Goal: Task Accomplishment & Management: Manage account settings

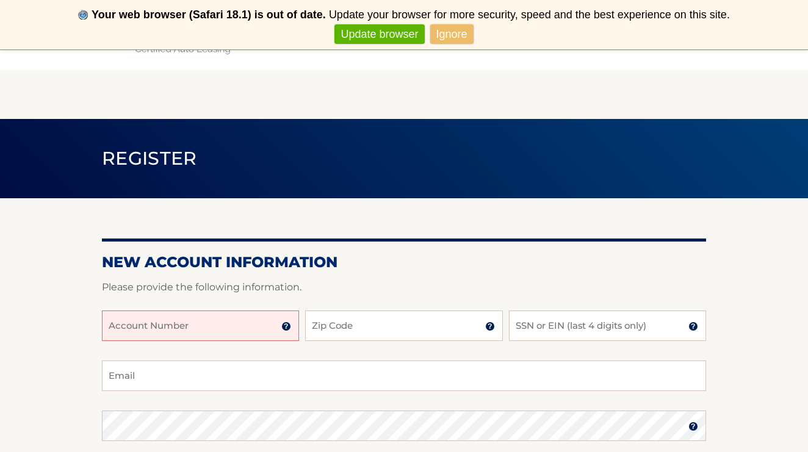
click at [186, 317] on input "Account Number" at bounding box center [200, 326] width 197 height 31
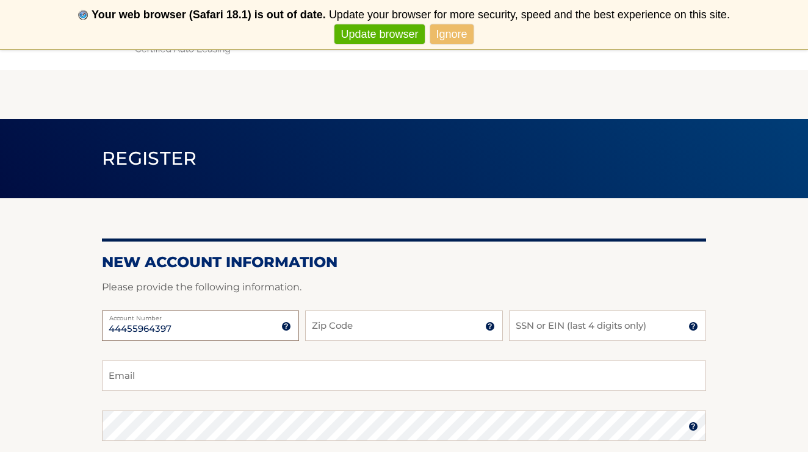
type input "44455964397"
type input "07712"
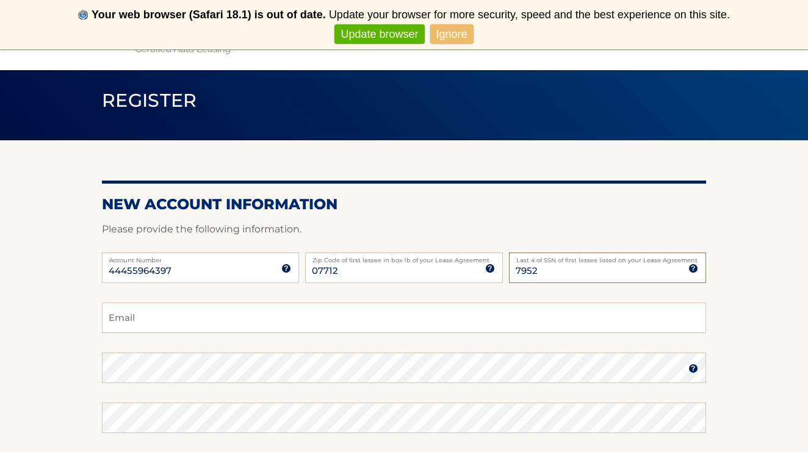
scroll to position [64, 0]
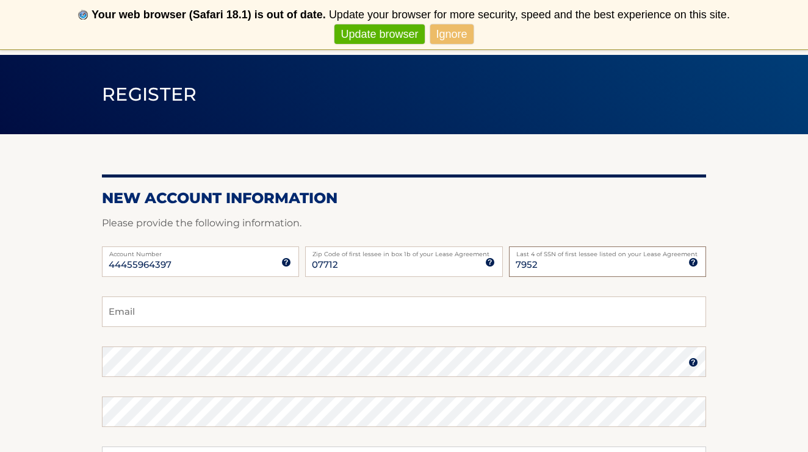
type input "7952"
type input "squinless@gmail.com"
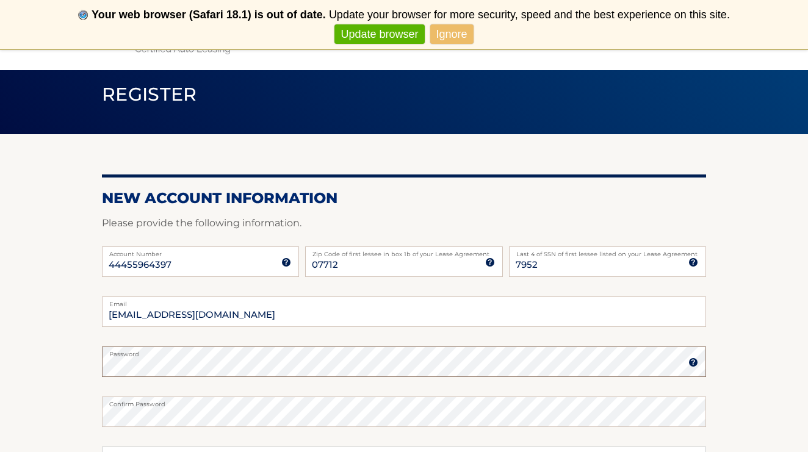
click at [176, 368] on fieldset "squinless@gmail.com Email Password Password should be a minimum of 6 characters…" at bounding box center [404, 454] width 604 height 314
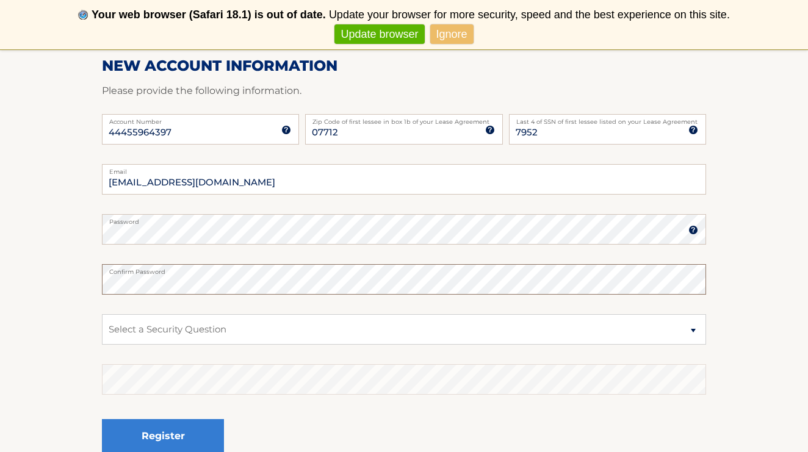
scroll to position [197, 0]
select select "1"
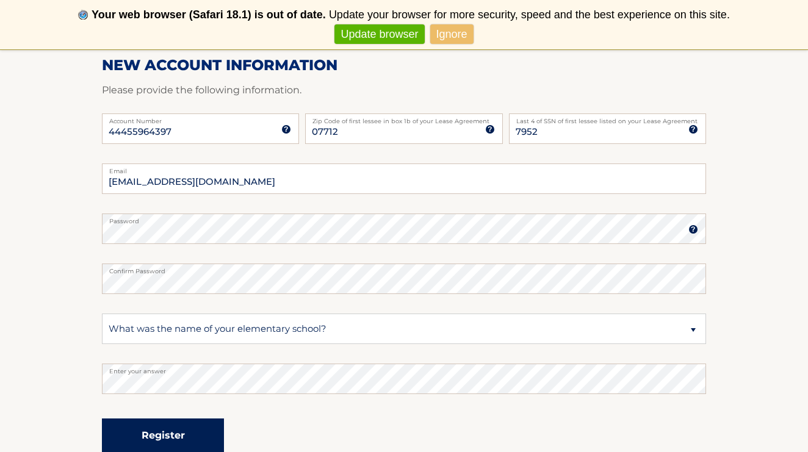
click at [154, 437] on button "Register" at bounding box center [163, 436] width 122 height 34
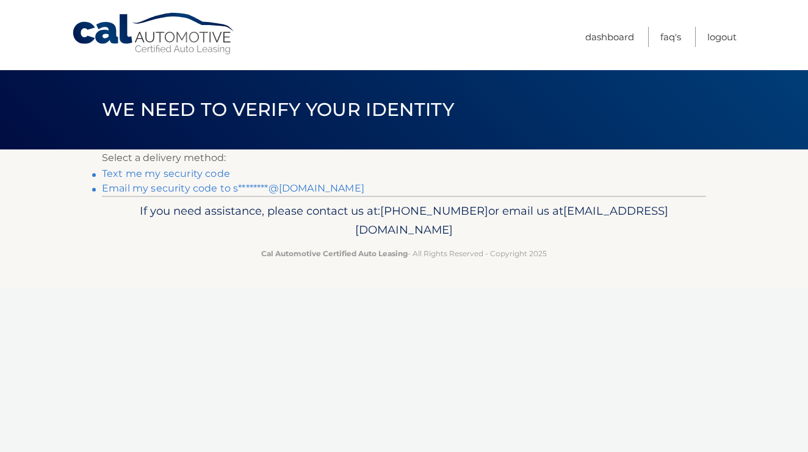
click at [198, 173] on link "Text me my security code" at bounding box center [166, 174] width 128 height 12
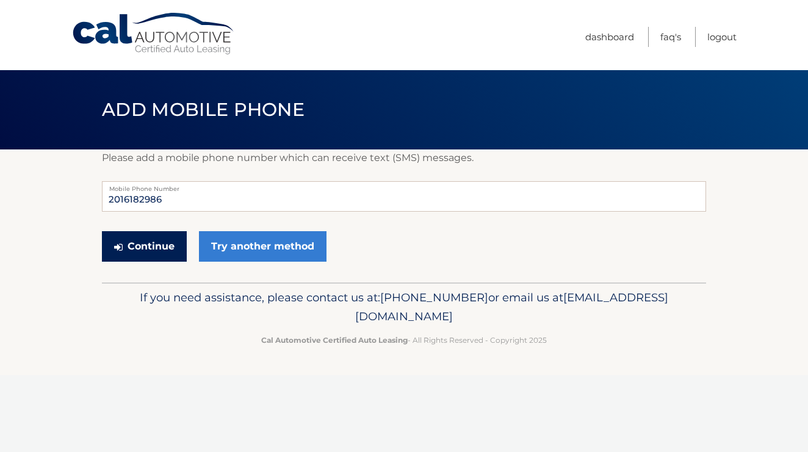
click at [160, 256] on button "Continue" at bounding box center [144, 246] width 85 height 31
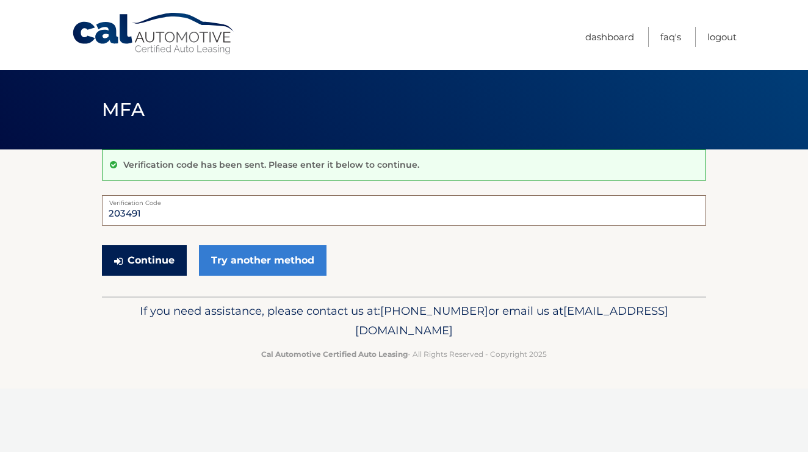
type input "203491"
click at [152, 259] on button "Continue" at bounding box center [144, 260] width 85 height 31
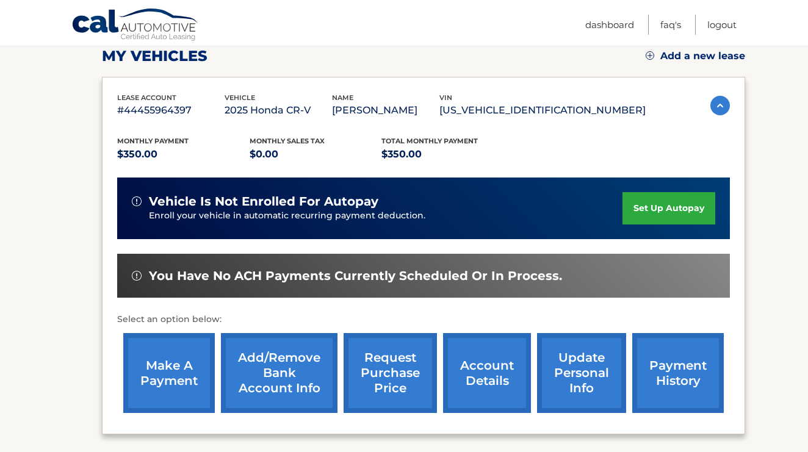
scroll to position [176, 0]
click at [697, 208] on link "set up autopay" at bounding box center [669, 208] width 93 height 32
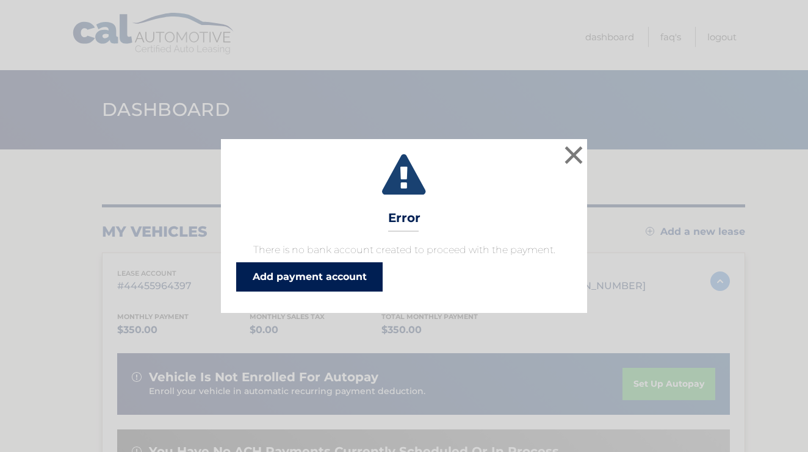
click at [314, 283] on link "Add payment account" at bounding box center [309, 277] width 147 height 29
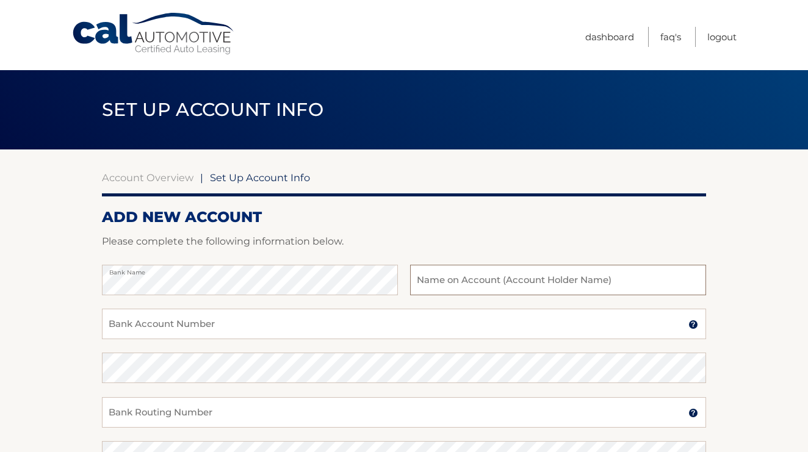
click at [457, 266] on input "text" at bounding box center [558, 280] width 296 height 31
click at [484, 277] on input "Sarah" at bounding box center [558, 280] width 296 height 31
click at [466, 284] on input "Sarah" at bounding box center [558, 280] width 296 height 31
type input "Sarah Quinless"
click at [330, 324] on input "Bank Account Number" at bounding box center [404, 324] width 604 height 31
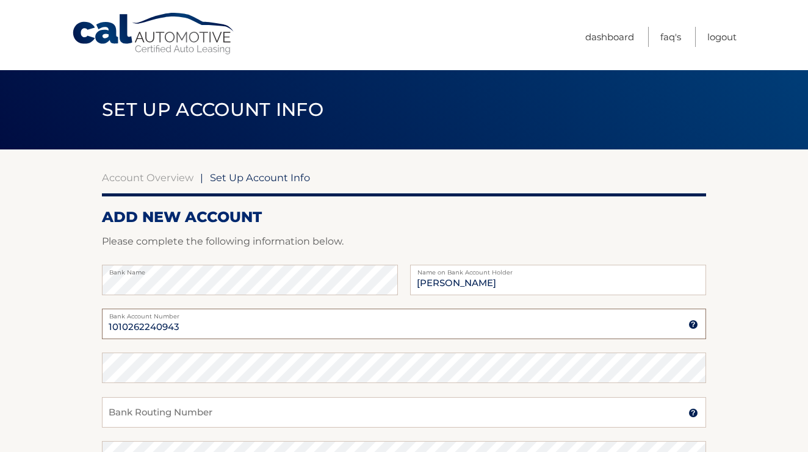
type input "1010262240943"
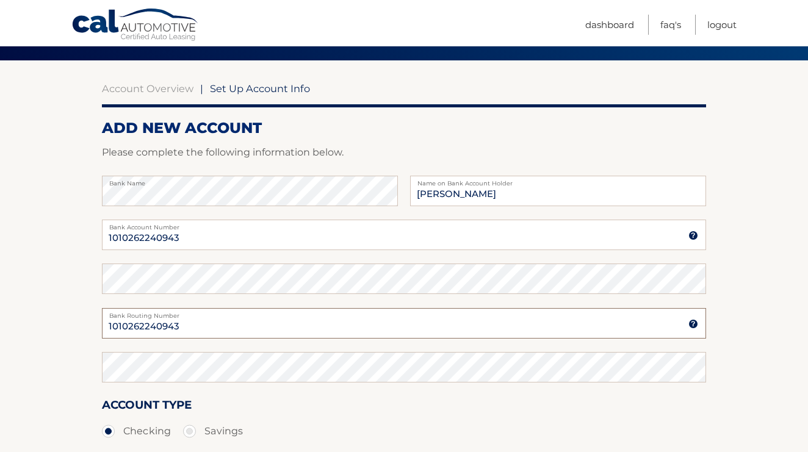
scroll to position [112, 0]
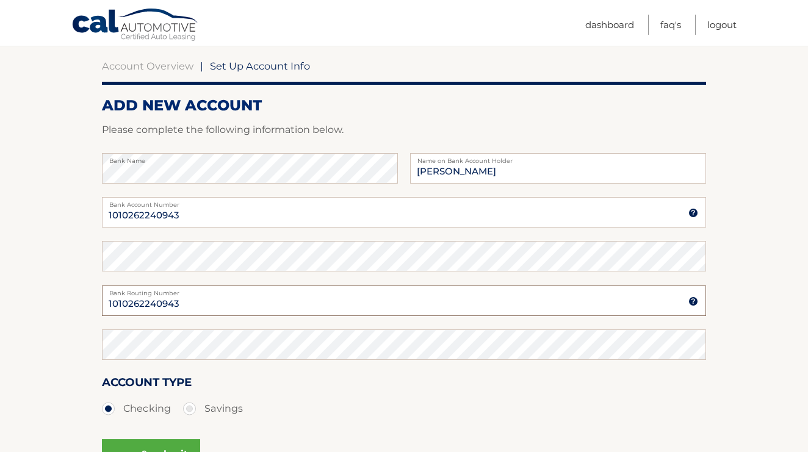
type input "1010262240943"
drag, startPoint x: 196, startPoint y: 305, endPoint x: -13, endPoint y: 275, distance: 210.9
click at [0, 275] on html "Cal Automotive Menu Dashboard FAQ's Logout |" at bounding box center [404, 114] width 808 height 452
paste input "021200025"
type input "021200025"
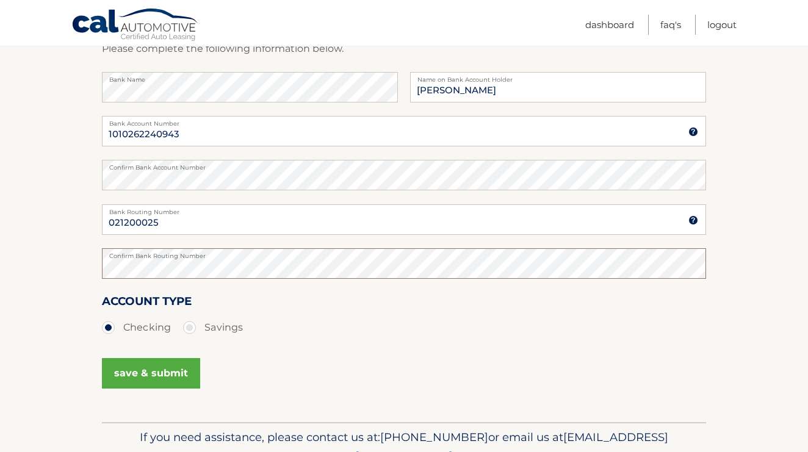
scroll to position [198, 0]
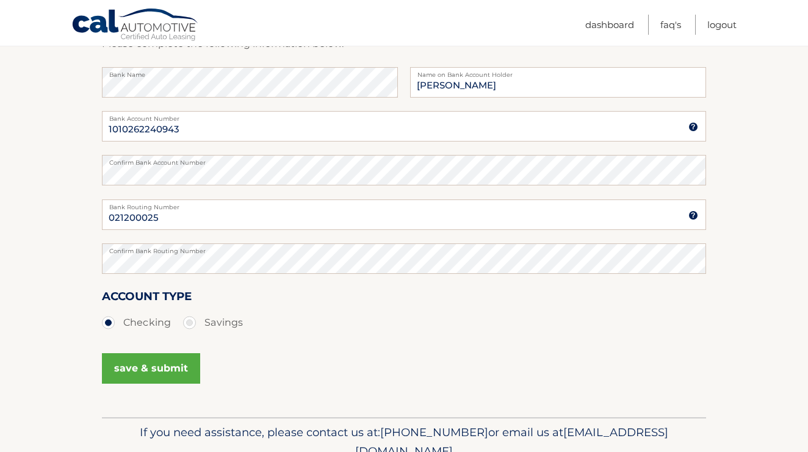
click at [164, 373] on button "save & submit" at bounding box center [151, 369] width 98 height 31
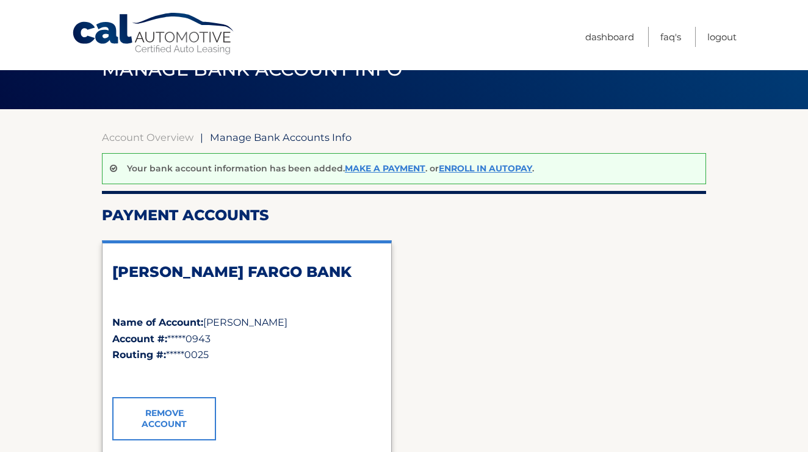
scroll to position [74, 0]
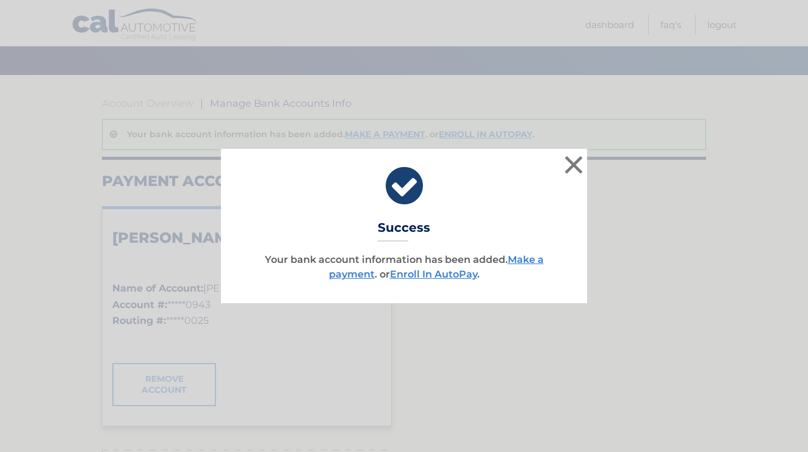
drag, startPoint x: 579, startPoint y: 165, endPoint x: 504, endPoint y: 274, distance: 132.6
click at [504, 274] on div "× Success Your bank account information has been added. Make a payment . or Enr…" at bounding box center [404, 226] width 366 height 154
click at [455, 276] on link "Enroll In AutoPay" at bounding box center [433, 275] width 87 height 12
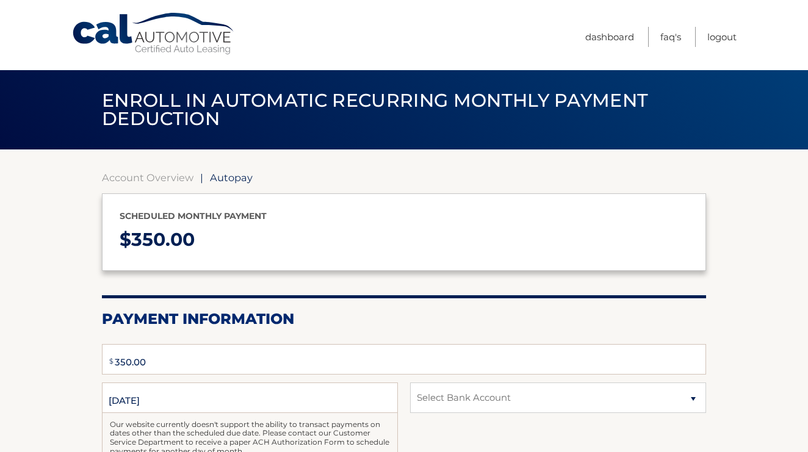
type input "350"
select select "ZTY0YzIzNzMtMDBjYy00NTJkLTlmOGMtZjExMzYwNWY1NGU0"
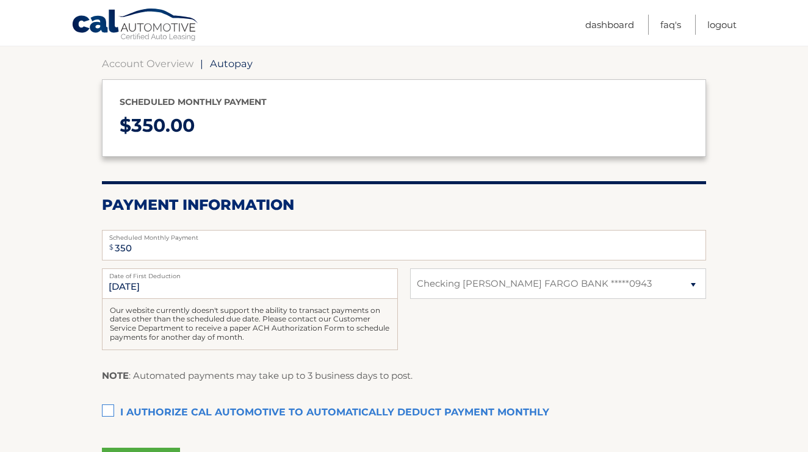
scroll to position [154, 0]
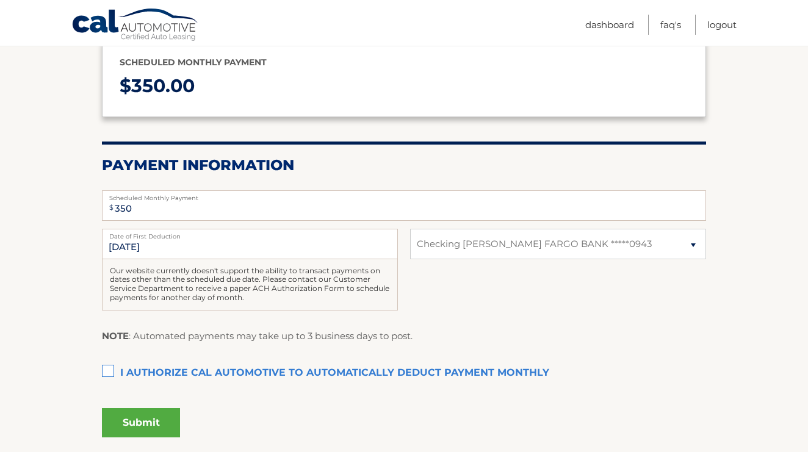
click at [110, 369] on label "I authorize cal automotive to automatically deduct payment monthly This checkbo…" at bounding box center [404, 373] width 604 height 24
click at [0, 0] on input "I authorize cal automotive to automatically deduct payment monthly This checkbo…" at bounding box center [0, 0] width 0 height 0
click at [178, 250] on input "9/9/2025" at bounding box center [250, 244] width 296 height 31
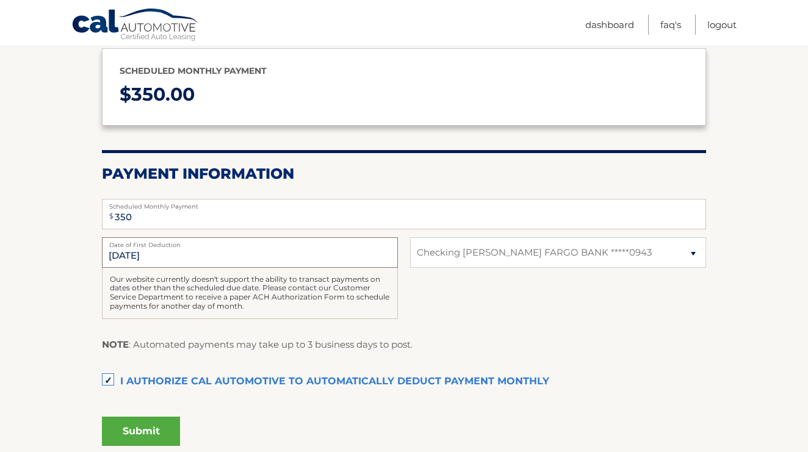
scroll to position [143, 0]
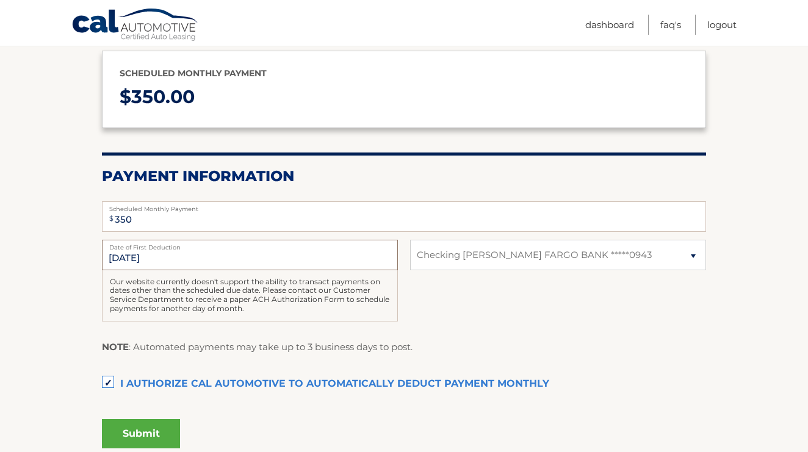
click at [152, 259] on input "9/9/2025" at bounding box center [250, 255] width 296 height 31
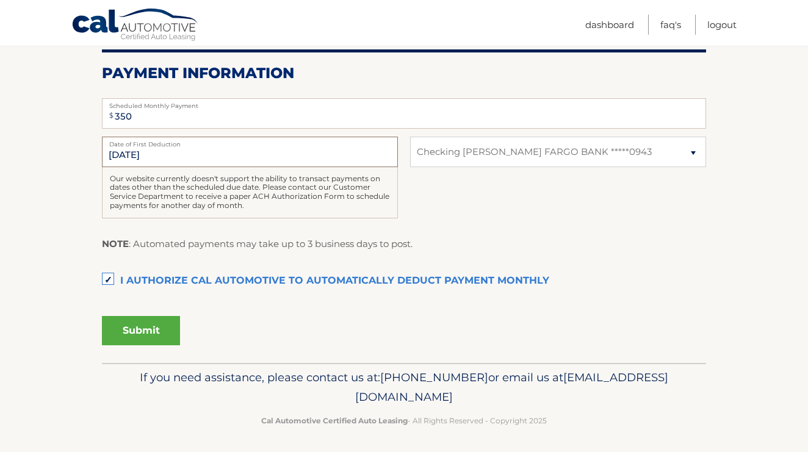
scroll to position [245, 0]
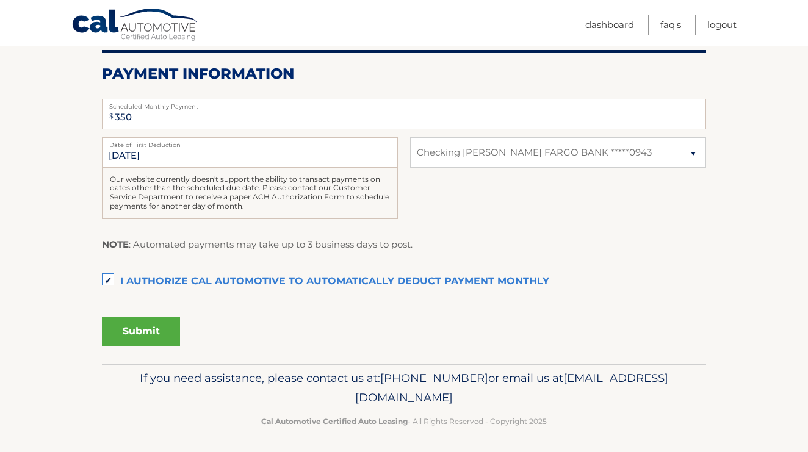
click at [144, 336] on button "Submit" at bounding box center [141, 331] width 78 height 29
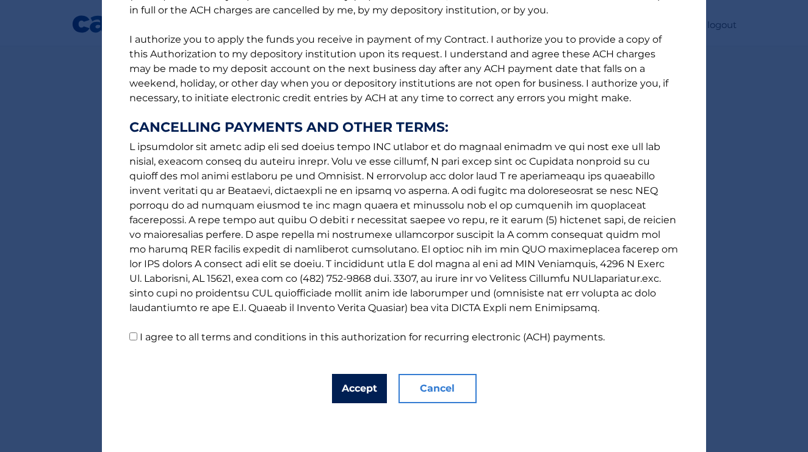
scroll to position [139, 0]
click at [336, 390] on button "Accept" at bounding box center [359, 388] width 55 height 29
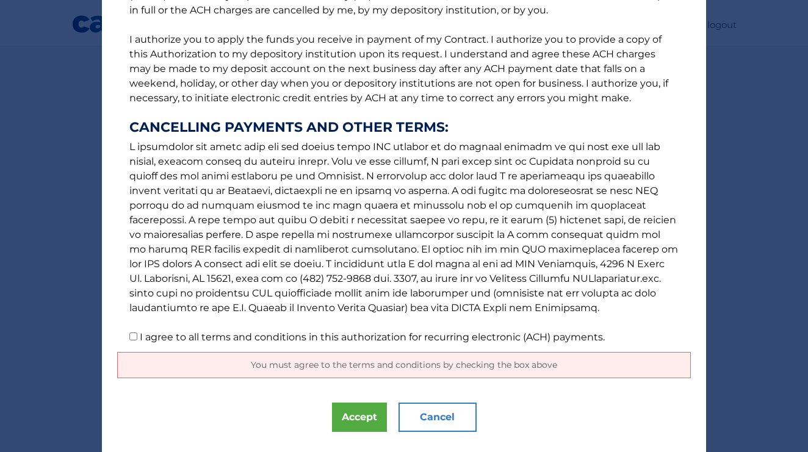
click at [129, 341] on input "I agree to all terms and conditions in this authorization for recurring electro…" at bounding box center [133, 337] width 8 height 8
checkbox input "true"
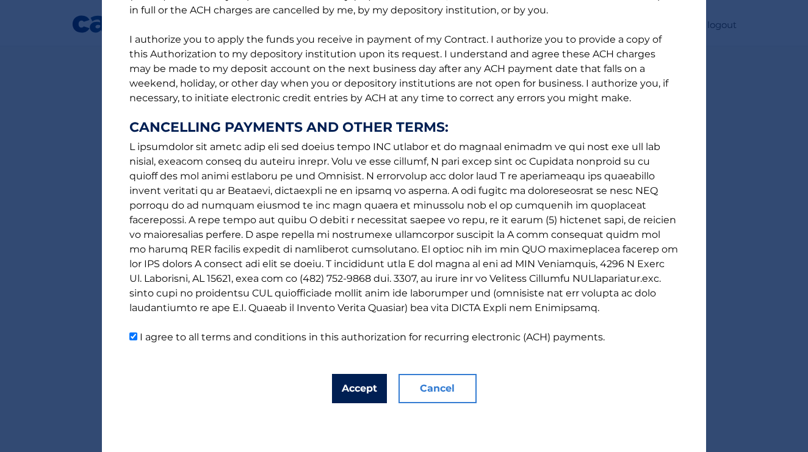
click at [362, 393] on button "Accept" at bounding box center [359, 388] width 55 height 29
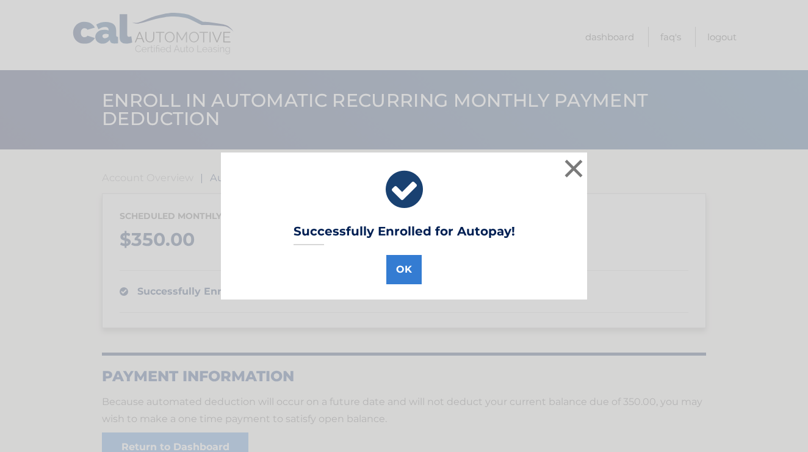
click at [406, 286] on div "Successfully Enrolled for Autopay! OK ×" at bounding box center [404, 226] width 366 height 147
click at [409, 270] on button "OK" at bounding box center [403, 269] width 35 height 29
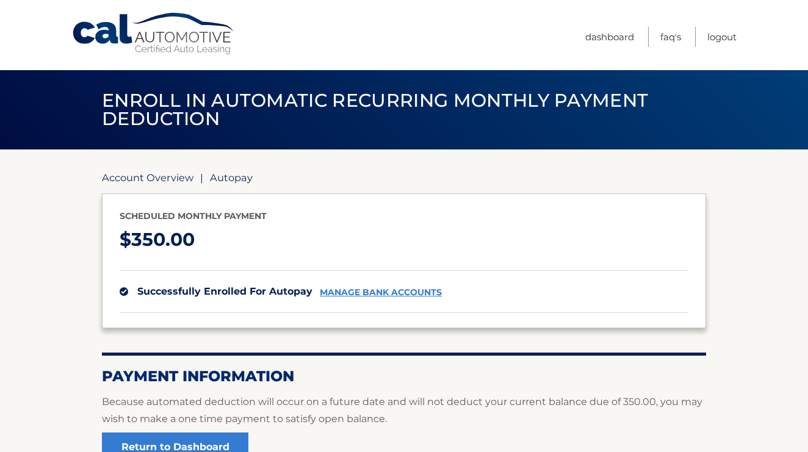
click at [171, 174] on link "Account Overview" at bounding box center [148, 178] width 92 height 12
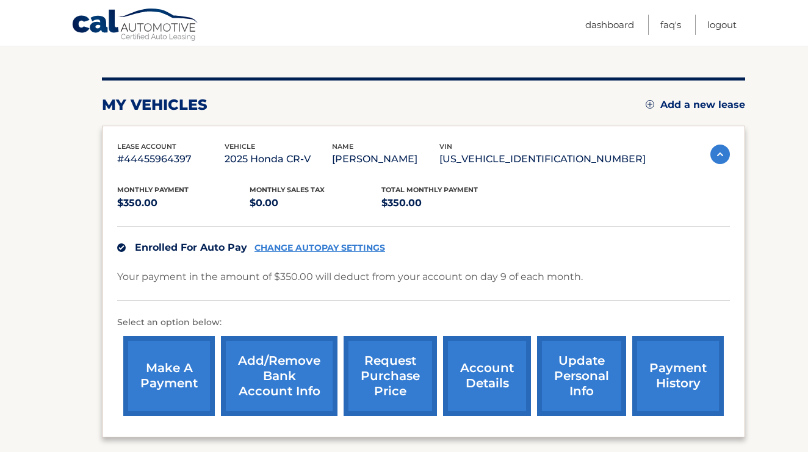
scroll to position [129, 0]
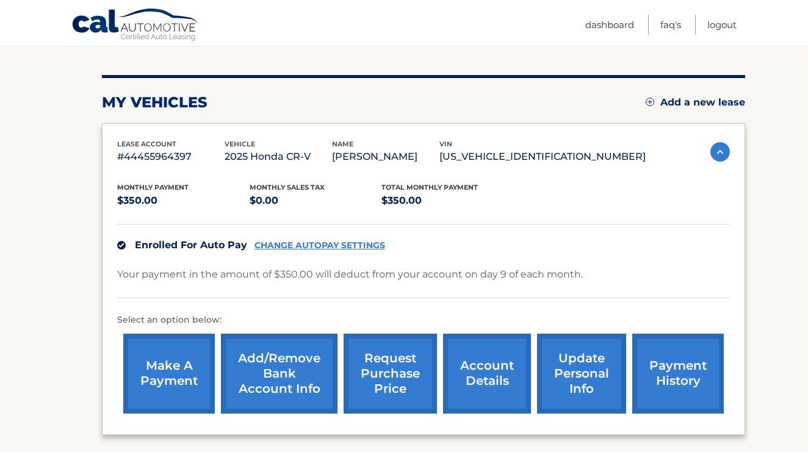
click at [145, 380] on link "make a payment" at bounding box center [169, 374] width 92 height 80
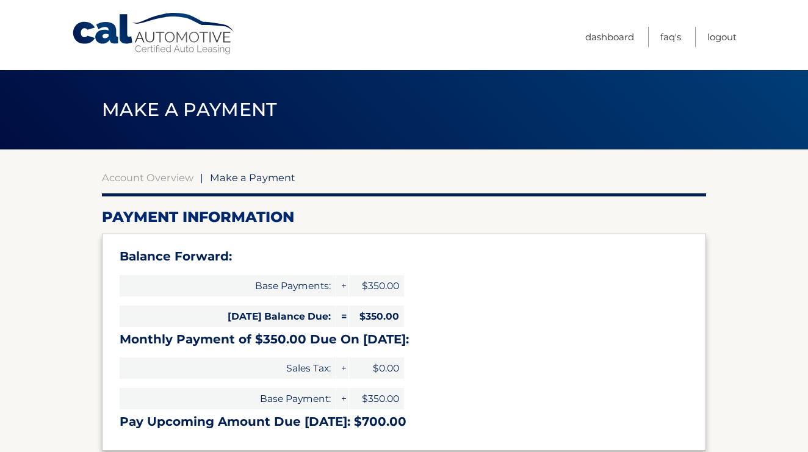
select select "ZTY0YzIzNzMtMDBjYy00NTJkLTlmOGMtZjExMzYwNWY1NGU0"
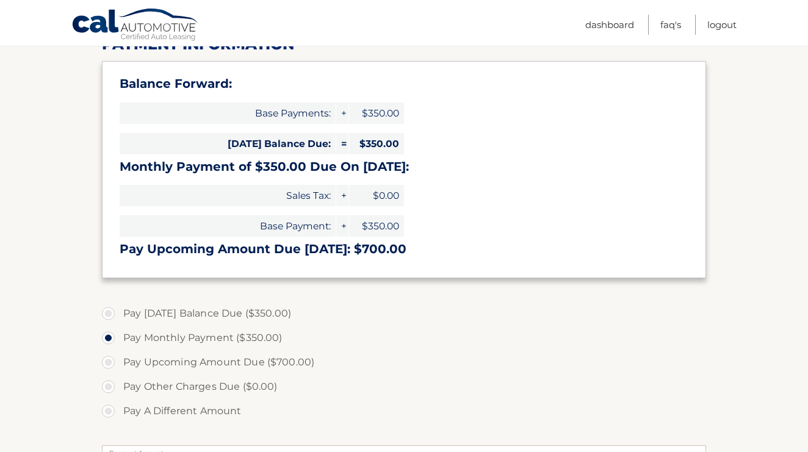
scroll to position [174, 0]
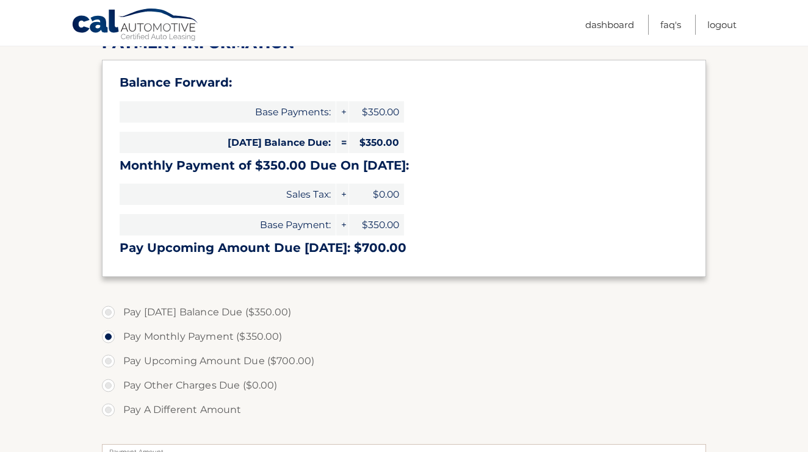
click at [143, 314] on label "Pay Today's Balance Due ($350.00)" at bounding box center [404, 312] width 604 height 24
click at [119, 314] on input "Pay Today's Balance Due ($350.00)" at bounding box center [113, 310] width 12 height 20
radio input "true"
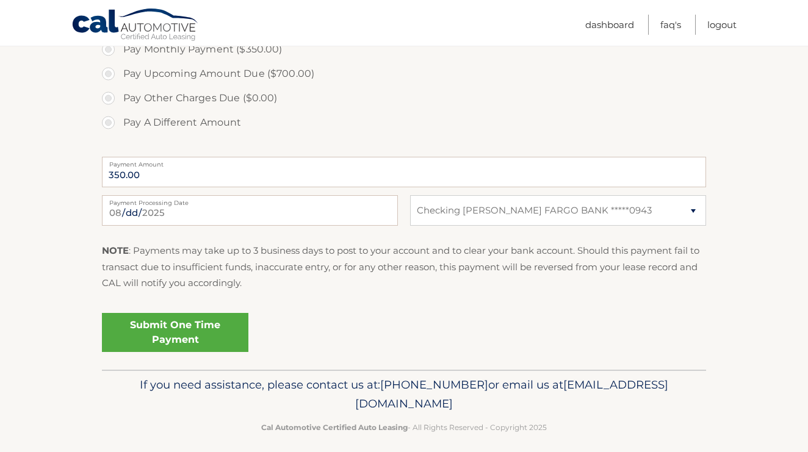
scroll to position [462, 0]
click at [178, 336] on link "Submit One Time Payment" at bounding box center [175, 332] width 147 height 39
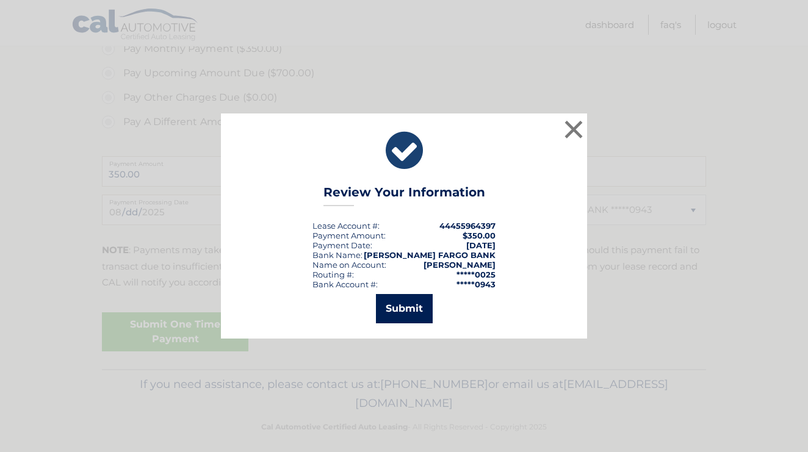
click at [406, 320] on button "Submit" at bounding box center [404, 308] width 57 height 29
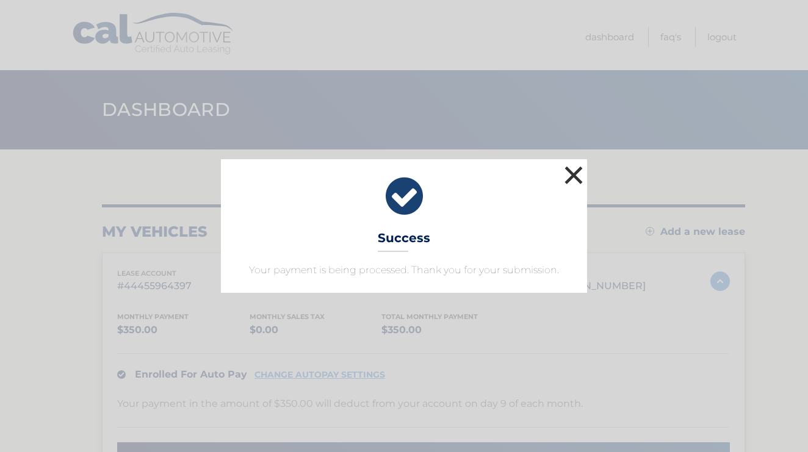
click at [578, 176] on button "×" at bounding box center [574, 175] width 24 height 24
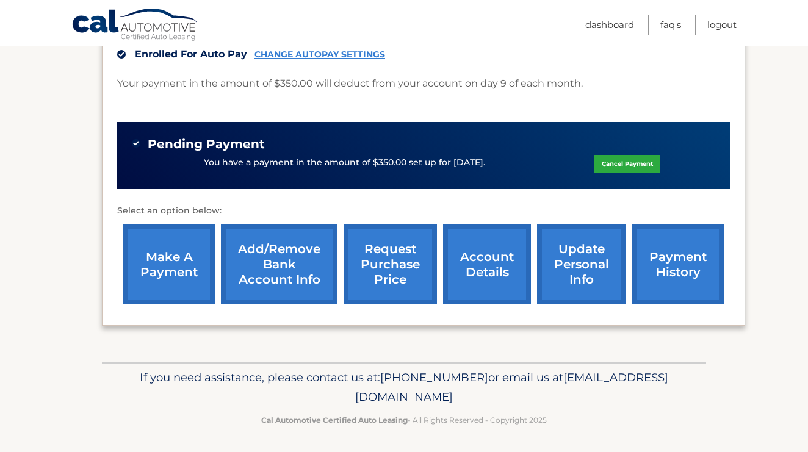
scroll to position [320, 0]
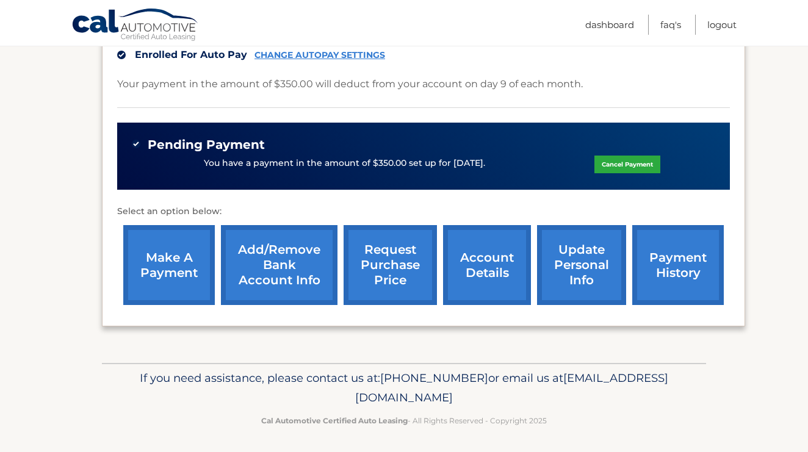
click at [678, 266] on link "payment history" at bounding box center [679, 265] width 92 height 80
